Goal: Check status: Check status

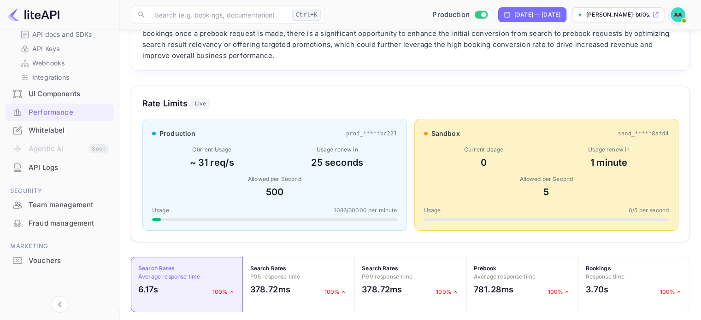
scroll to position [230, 552]
click at [298, 73] on div "AI Insights NEW The data indicates that while the conversion rate from prebook …" at bounding box center [410, 310] width 559 height 632
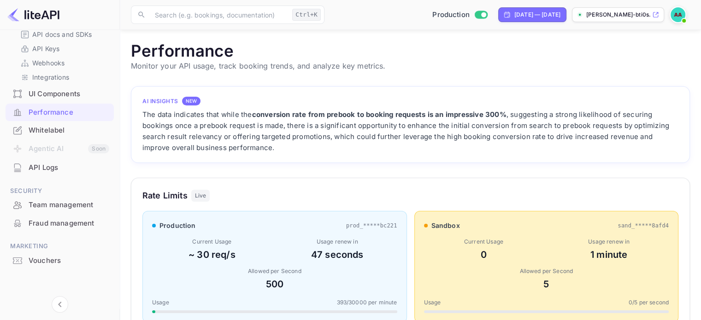
scroll to position [46, 0]
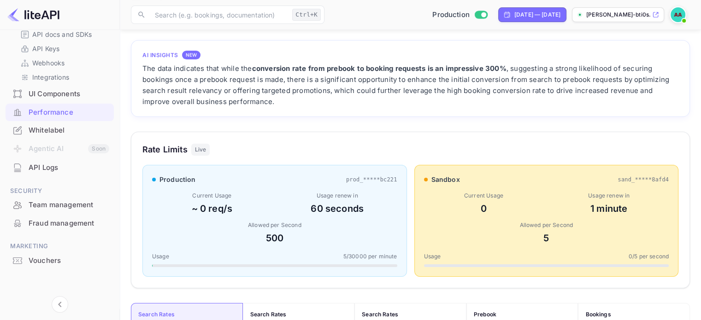
click at [343, 132] on div "Rate Limits Live production prod_*****bc221 Current Usage ~ 0 req/s Usage renew…" at bounding box center [410, 210] width 559 height 157
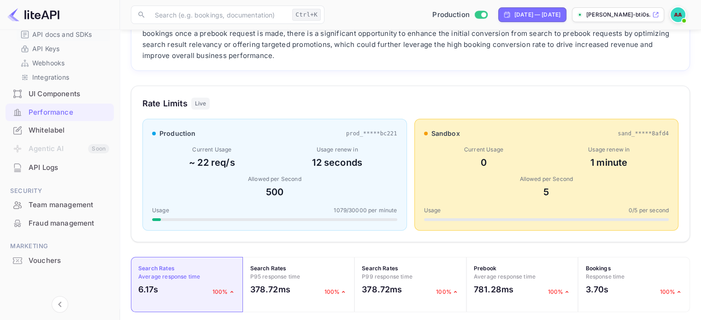
click at [332, 103] on div "Rate Limits Live" at bounding box center [410, 103] width 536 height 12
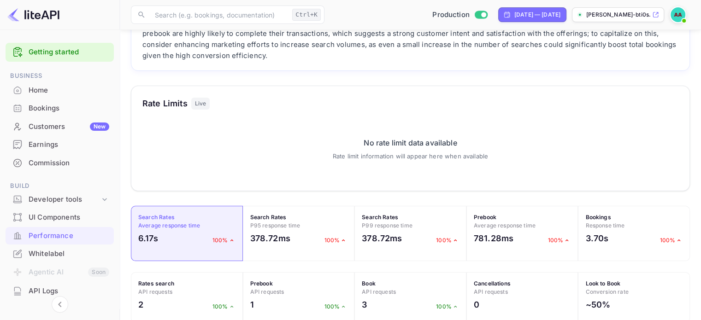
scroll to position [138, 0]
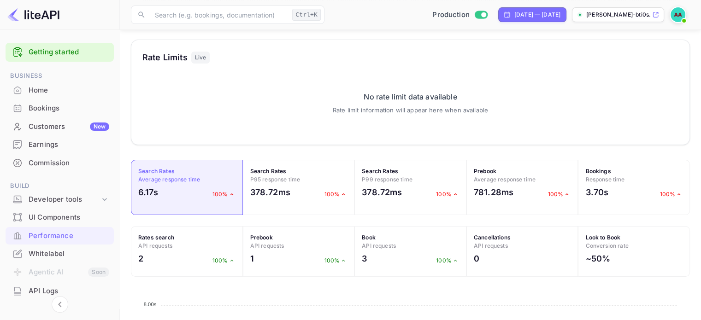
click at [166, 118] on div "No rate limit data available Rate limit information will appear here when avail…" at bounding box center [410, 103] width 536 height 61
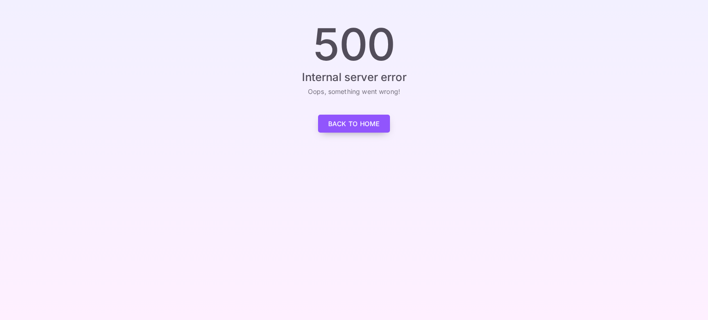
click at [363, 118] on link "Back to Home" at bounding box center [354, 124] width 72 height 18
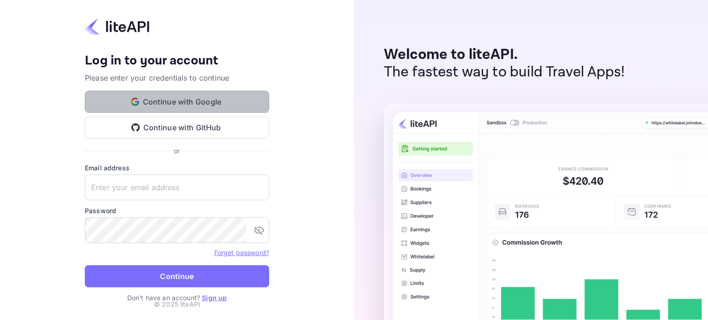
click at [235, 101] on button "Continue with Google" at bounding box center [177, 102] width 184 height 22
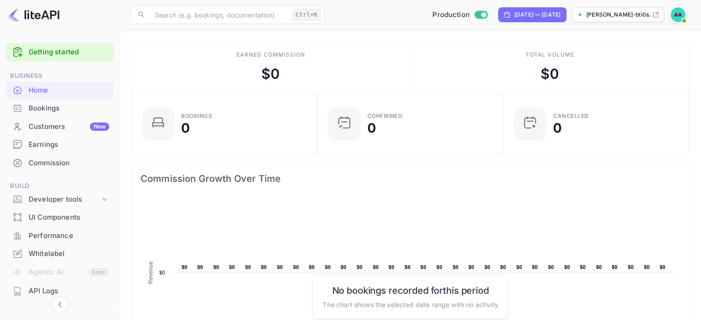
scroll to position [142, 173]
click at [57, 238] on div "Performance" at bounding box center [69, 236] width 81 height 11
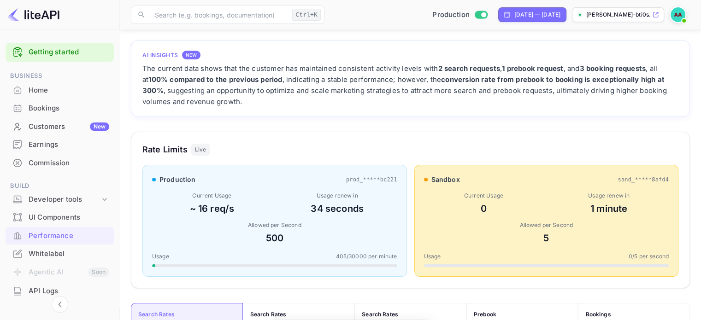
scroll to position [230, 552]
